Goal: Check status

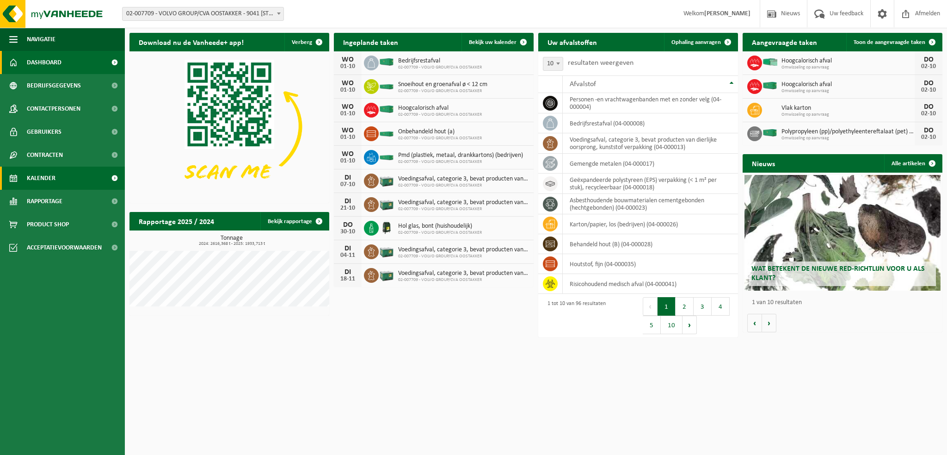
click at [50, 177] on span "Kalender" at bounding box center [41, 178] width 29 height 23
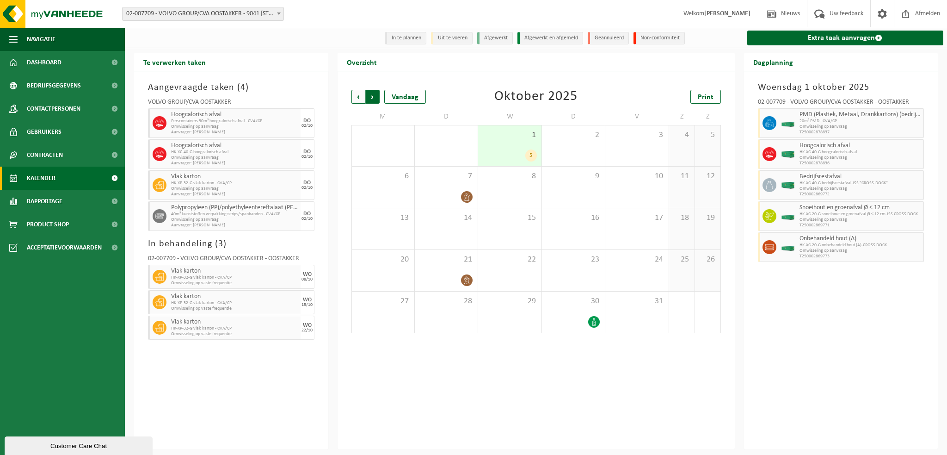
click at [354, 96] on span "Vorige" at bounding box center [359, 97] width 14 height 14
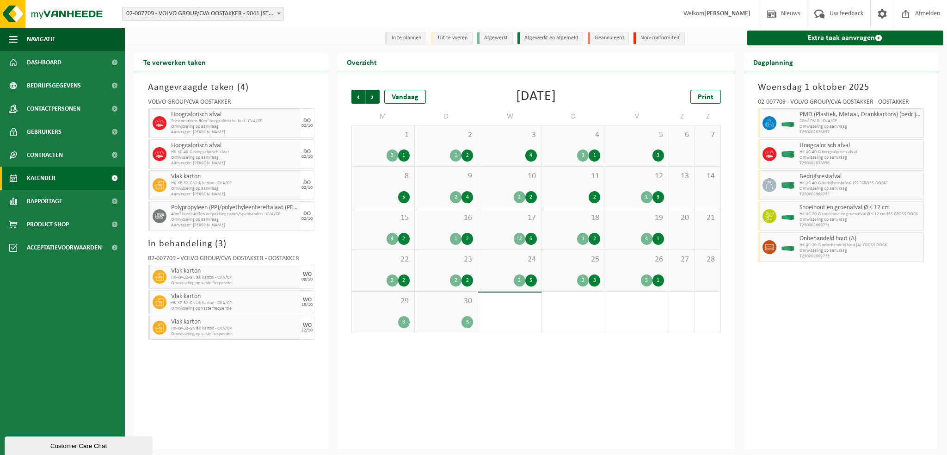
click at [642, 269] on div "26 3 1" at bounding box center [636, 270] width 63 height 41
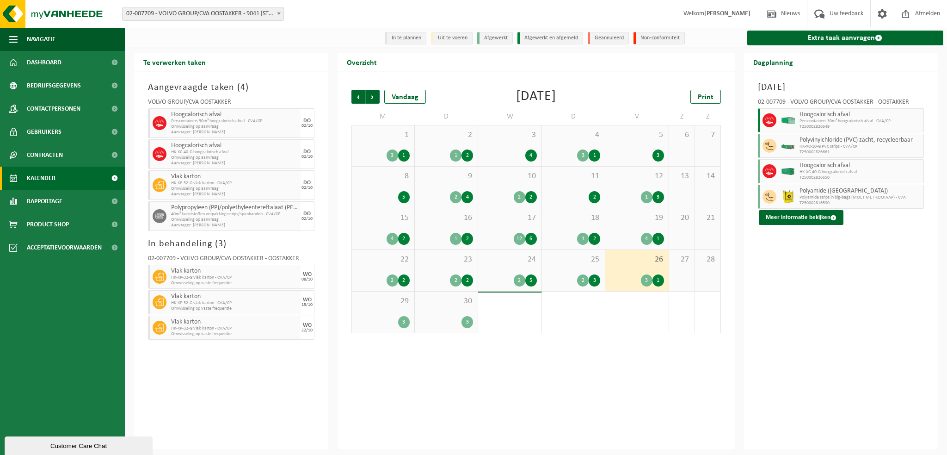
click at [581, 267] on div "25 2 3" at bounding box center [573, 270] width 63 height 41
